Goal: Complete application form: Complete application form

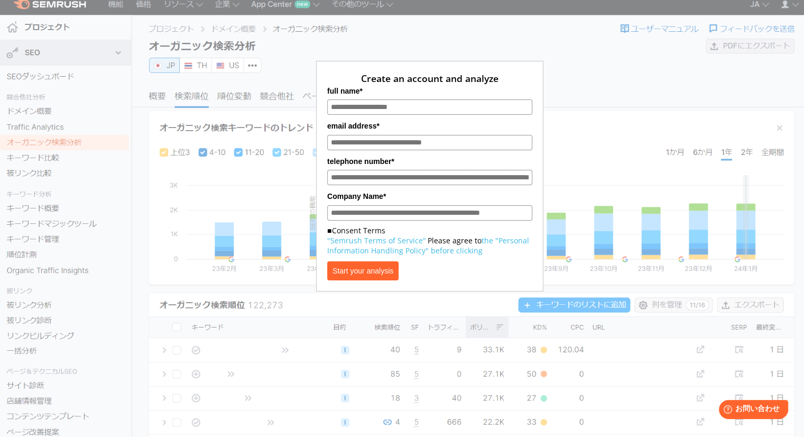
scroll to position [15, 0]
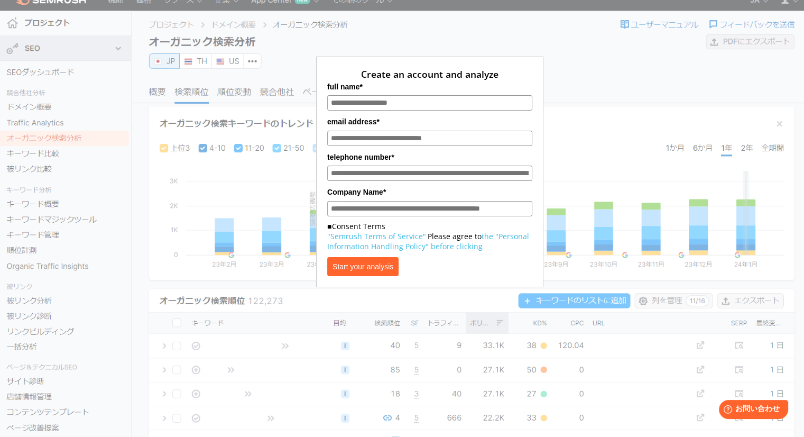
click at [374, 275] on button "Start your analysis" at bounding box center [362, 266] width 71 height 19
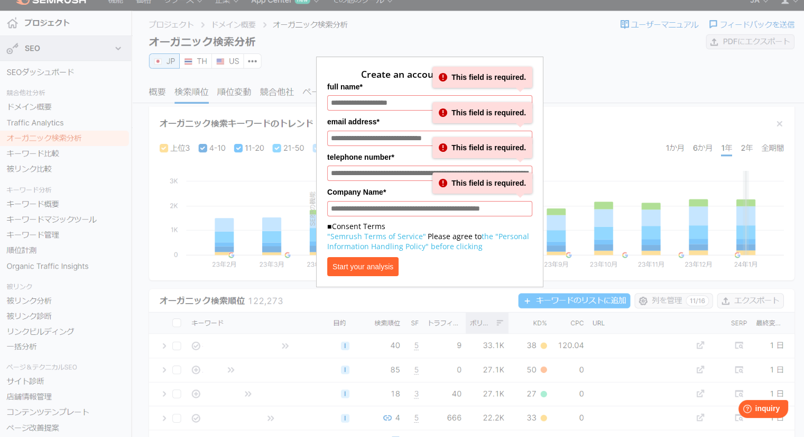
click at [400, 105] on input "full name*" at bounding box center [429, 102] width 205 height 15
type input "********"
click at [381, 132] on input "email address*" at bounding box center [429, 138] width 205 height 15
type input "**********"
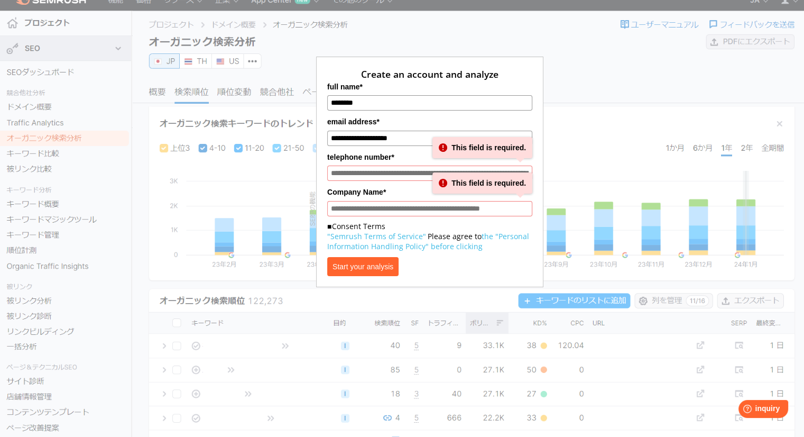
click at [363, 180] on input "telephone number*" at bounding box center [429, 172] width 205 height 15
click at [399, 206] on input "Company Name*" at bounding box center [429, 208] width 205 height 15
type input "*"
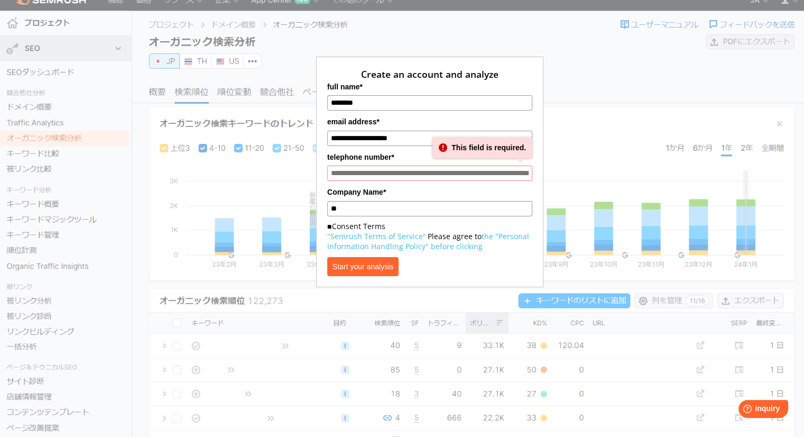
type input "*"
type input "***"
click at [389, 266] on font "Start your analysis" at bounding box center [362, 266] width 61 height 8
click at [368, 183] on div "**********" at bounding box center [429, 172] width 205 height 208
click at [365, 177] on input "telephone number*" at bounding box center [429, 172] width 205 height 15
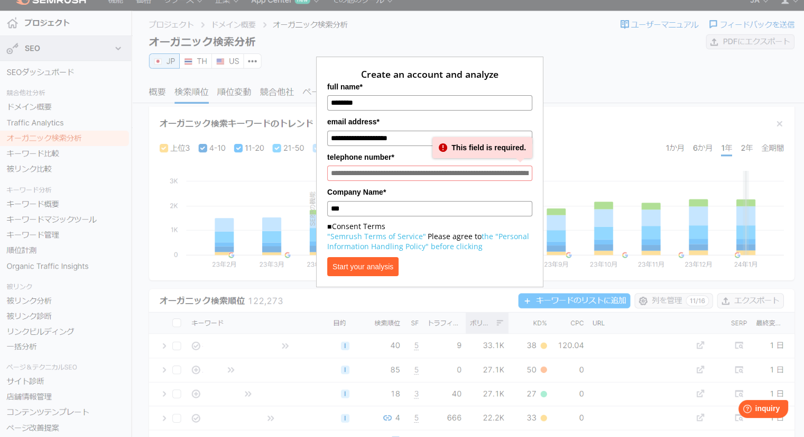
paste input "**********"
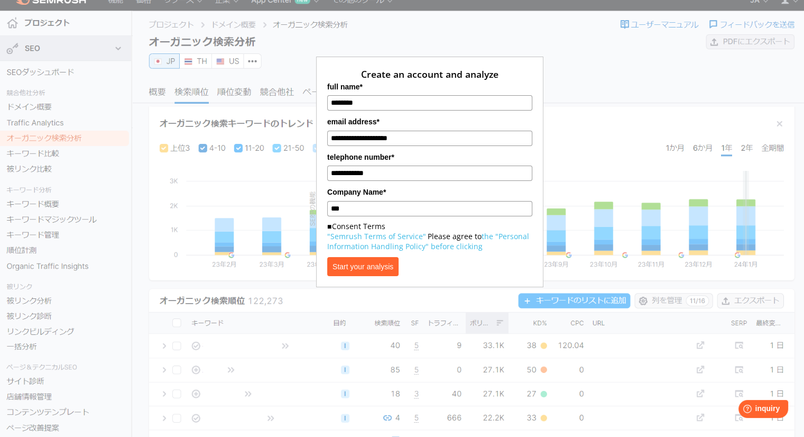
type input "**********"
click at [378, 263] on button "Start your analysis" at bounding box center [362, 266] width 71 height 19
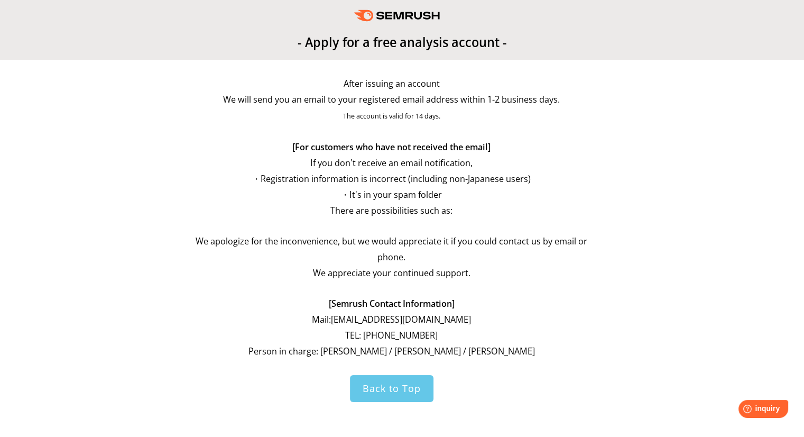
click at [396, 385] on font "Back to Top" at bounding box center [392, 388] width 58 height 13
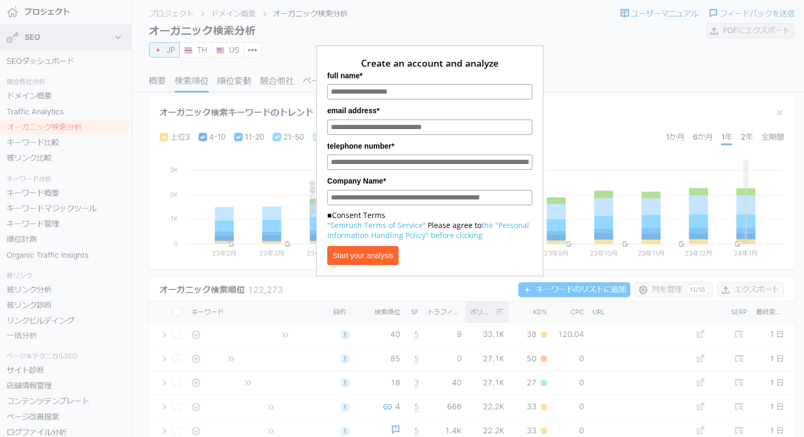
scroll to position [26, 0]
click at [401, 70] on label "full name*" at bounding box center [429, 75] width 205 height 12
click at [401, 84] on input "full name*" at bounding box center [429, 91] width 205 height 15
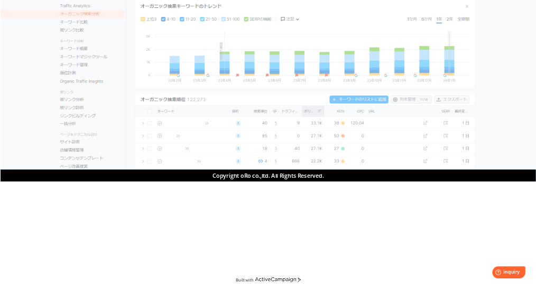
scroll to position [0, 0]
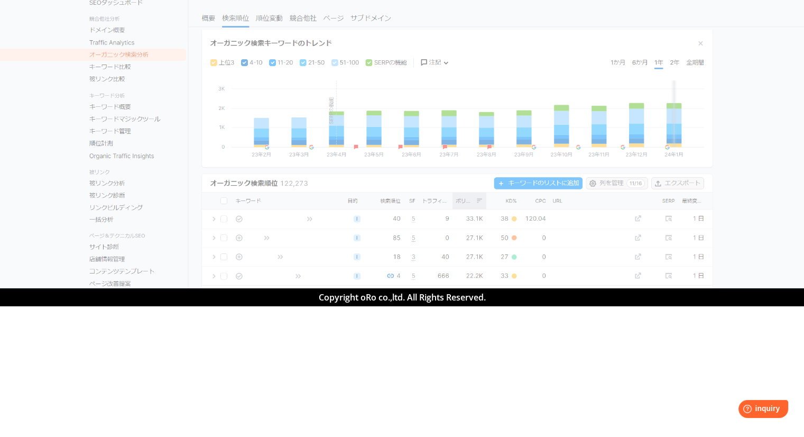
click at [390, 161] on section at bounding box center [402, 144] width 804 height 288
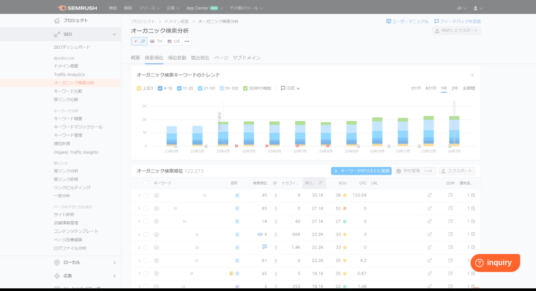
drag, startPoint x: 811, startPoint y: 0, endPoint x: 317, endPoint y: 161, distance: 520.3
click at [317, 161] on section at bounding box center [268, 144] width 536 height 288
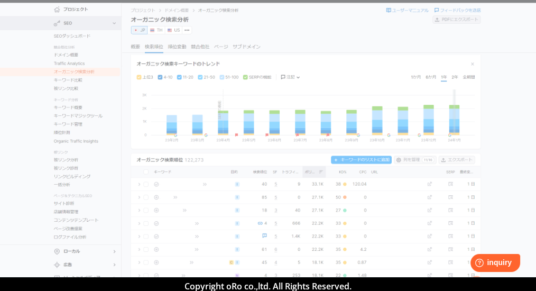
scroll to position [11, 0]
click at [72, 66] on section at bounding box center [268, 133] width 536 height 288
click at [69, 61] on section at bounding box center [268, 133] width 536 height 288
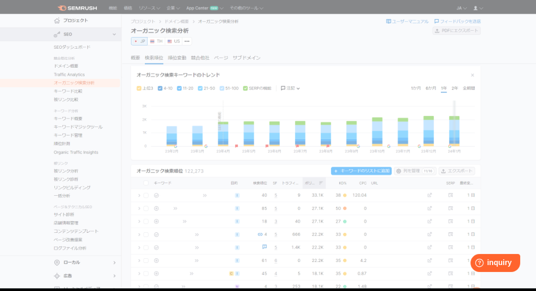
scroll to position [0, 0]
click at [186, 42] on div at bounding box center [296, 35] width 380 height 45
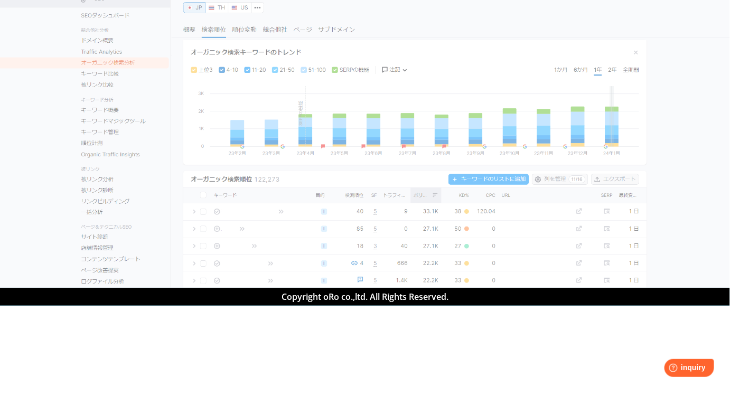
drag, startPoint x: 538, startPoint y: 1, endPoint x: 473, endPoint y: 42, distance: 77.7
click at [473, 42] on div at bounding box center [393, 35] width 529 height 45
